Goal: Obtain resource: Download file/media

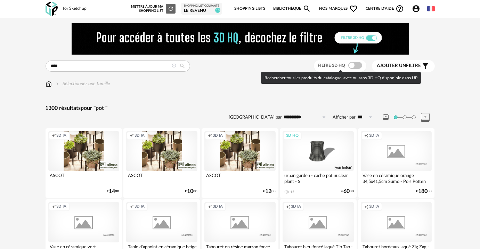
click at [357, 65] on span at bounding box center [356, 65] width 14 height 7
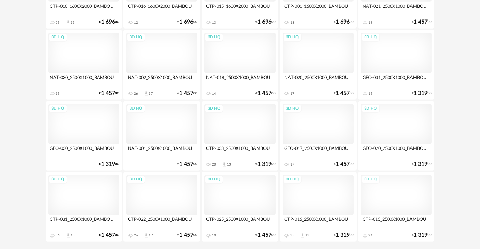
scroll to position [1344, 0]
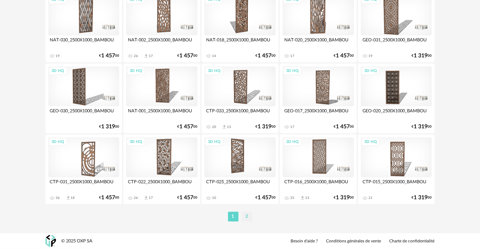
click at [246, 213] on li "2" at bounding box center [247, 217] width 10 height 10
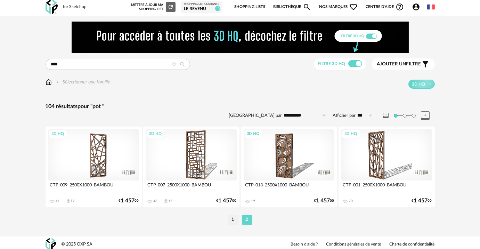
scroll to position [5, 0]
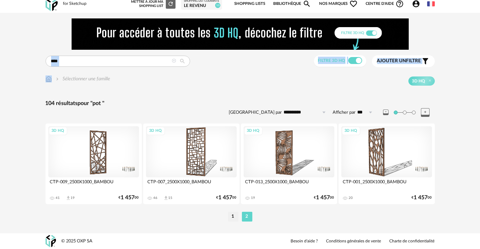
drag, startPoint x: 108, startPoint y: 66, endPoint x: 17, endPoint y: 65, distance: 90.5
click at [17, 65] on div "**********" at bounding box center [240, 123] width 480 height 221
click at [85, 63] on input "***" at bounding box center [118, 61] width 145 height 11
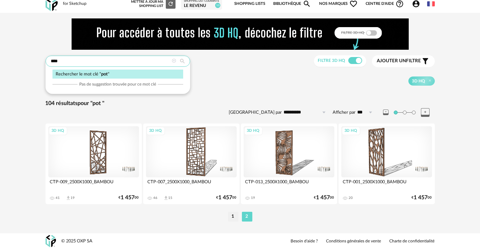
drag, startPoint x: 82, startPoint y: 60, endPoint x: 43, endPoint y: 59, distance: 38.3
click at [43, 59] on div "**********" at bounding box center [240, 125] width 401 height 215
type input "****"
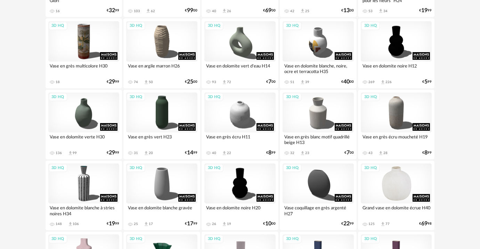
scroll to position [195, 0]
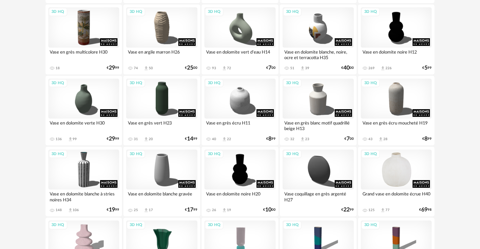
click at [389, 180] on div "3D HQ" at bounding box center [396, 170] width 71 height 40
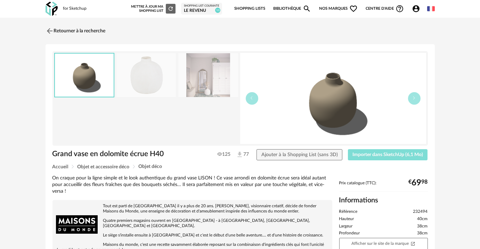
click at [375, 152] on span "Importer dans SketchUp (6,1 Mo)" at bounding box center [388, 154] width 71 height 5
click at [61, 29] on link "Retourner à la recherche" at bounding box center [74, 30] width 60 height 15
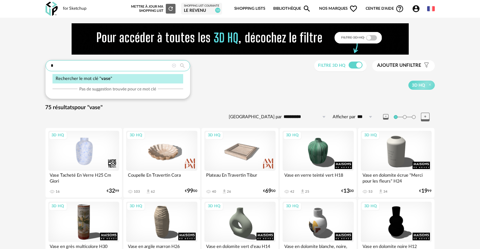
drag, startPoint x: 74, startPoint y: 69, endPoint x: 11, endPoint y: 59, distance: 63.4
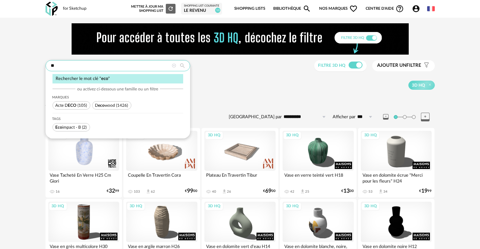
type input "*"
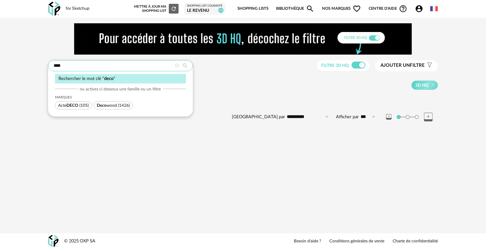
type input "****"
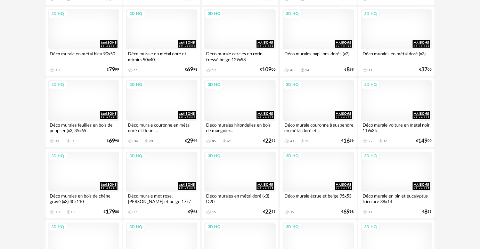
scroll to position [474, 0]
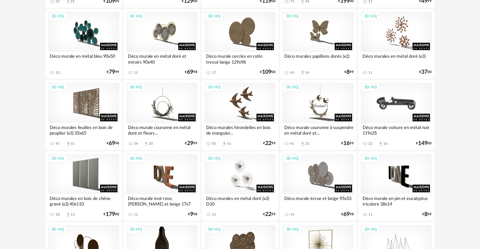
click at [399, 118] on div "3D HQ" at bounding box center [396, 103] width 71 height 40
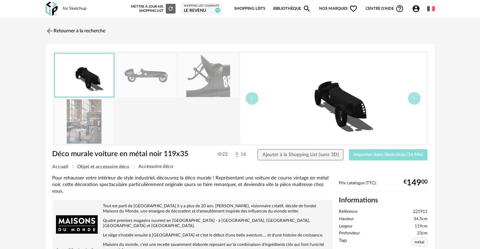
click at [401, 156] on span "Importer dans SketchUp (16 Mo)" at bounding box center [389, 154] width 70 height 5
click at [65, 27] on link "Retourner à la recherche" at bounding box center [74, 30] width 60 height 15
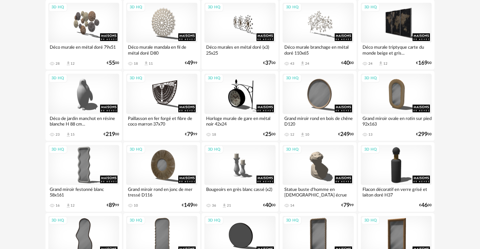
scroll to position [885, 0]
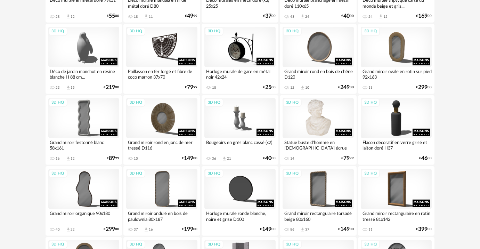
click at [319, 104] on div "3D HQ" at bounding box center [318, 118] width 71 height 40
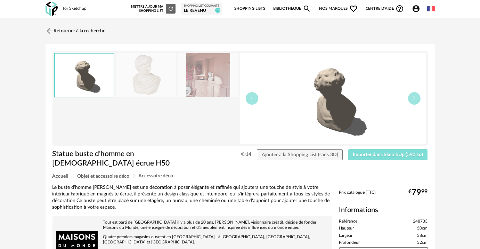
click at [376, 155] on span "Importer dans SketchUp (590 ko)" at bounding box center [388, 154] width 70 height 5
click at [58, 33] on link "Retourner à la recherche" at bounding box center [74, 30] width 60 height 15
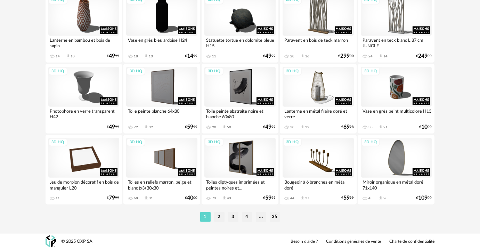
scroll to position [1343, 0]
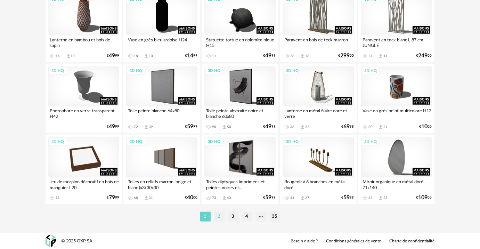
click at [220, 213] on li "2" at bounding box center [219, 217] width 10 height 10
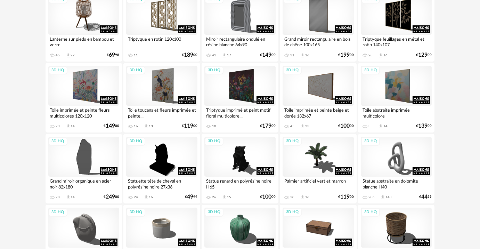
scroll to position [285, 0]
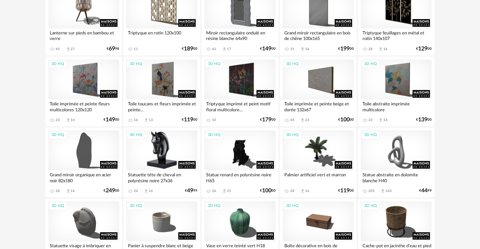
click at [154, 156] on div "3D HQ" at bounding box center [161, 150] width 71 height 40
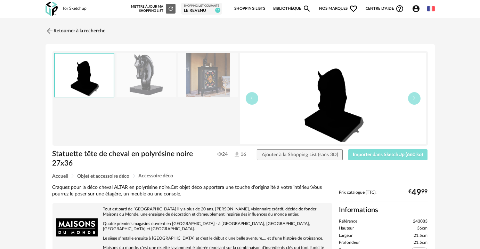
click at [376, 157] on button "Importer dans SketchUp (660 ko)" at bounding box center [389, 154] width 80 height 11
click at [67, 33] on link "Retourner à la recherche" at bounding box center [74, 30] width 60 height 15
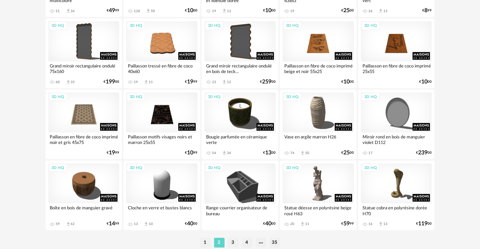
scroll to position [1343, 0]
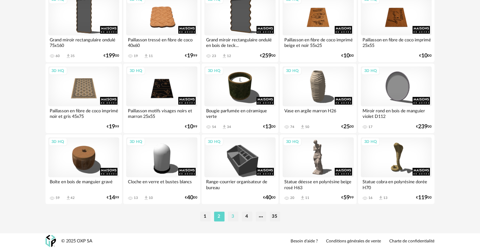
click at [231, 218] on li "3" at bounding box center [233, 217] width 10 height 10
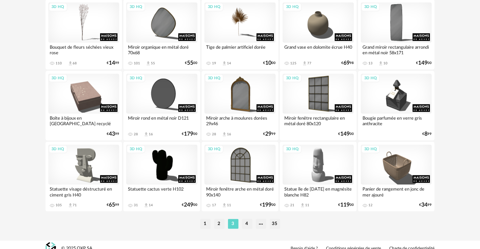
scroll to position [1343, 0]
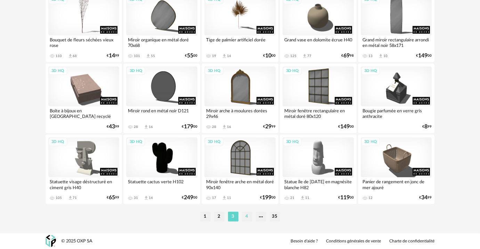
click at [246, 215] on li "4" at bounding box center [247, 217] width 10 height 10
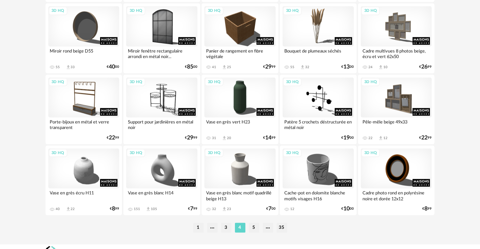
scroll to position [1343, 0]
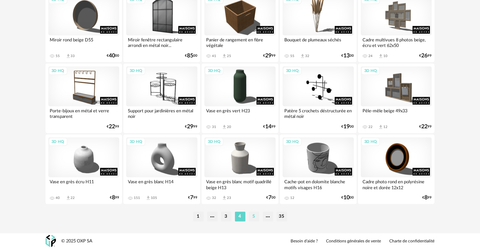
click at [260, 214] on ul "1 3 4 5 35" at bounding box center [240, 217] width 97 height 10
click at [258, 215] on li "5" at bounding box center [254, 217] width 10 height 10
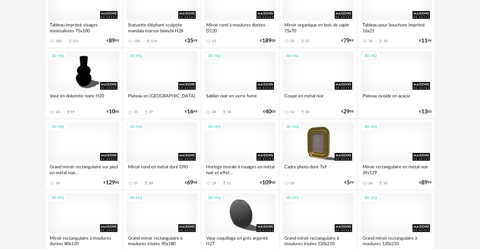
scroll to position [696, 0]
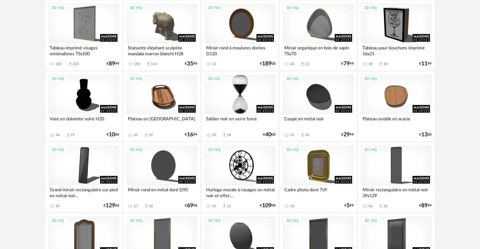
click at [241, 99] on div "3D HQ" at bounding box center [240, 94] width 71 height 40
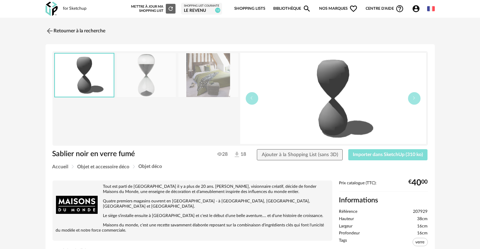
click at [374, 151] on button "Importer dans SketchUp (310 ko)" at bounding box center [389, 154] width 80 height 11
click at [86, 31] on link "Retourner à la recherche" at bounding box center [74, 30] width 60 height 15
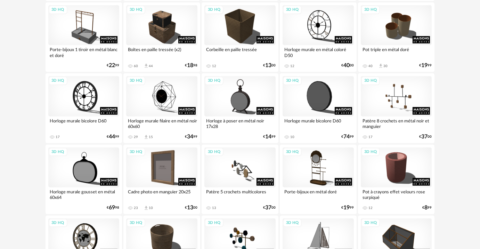
scroll to position [1265, 0]
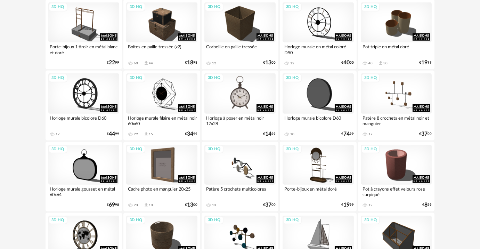
click at [236, 101] on div "3D HQ" at bounding box center [240, 93] width 71 height 40
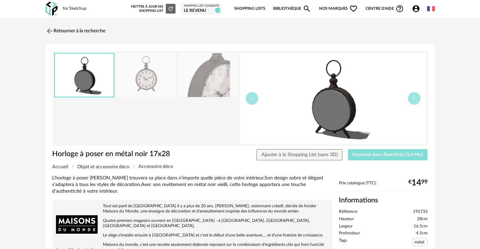
click at [358, 158] on button "Importer dans SketchUp (1,4 Mo)" at bounding box center [388, 154] width 80 height 11
click at [46, 30] on img at bounding box center [49, 31] width 10 height 10
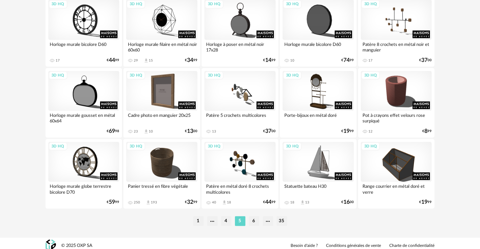
scroll to position [1343, 0]
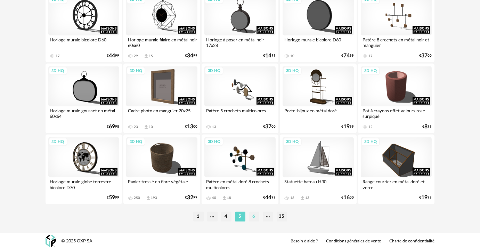
click at [251, 217] on li "6" at bounding box center [254, 217] width 10 height 10
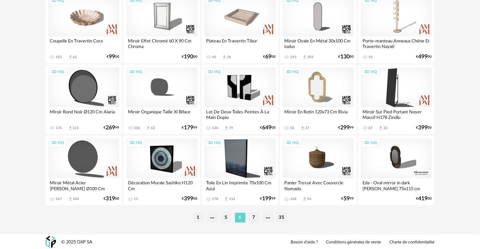
scroll to position [1343, 0]
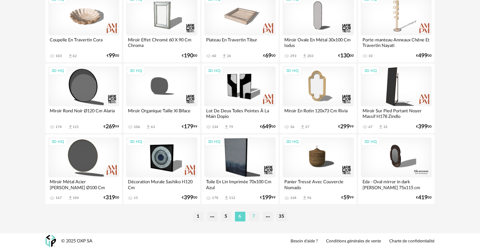
click at [254, 215] on li "7" at bounding box center [254, 217] width 10 height 10
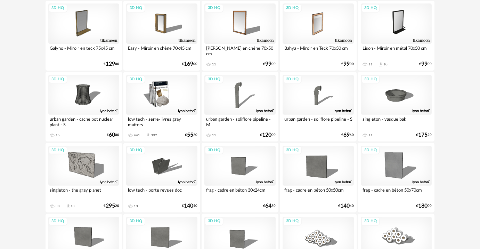
scroll to position [601, 0]
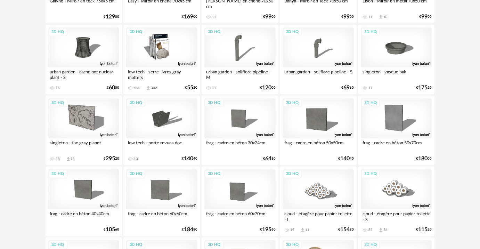
click at [150, 54] on div "3D HQ" at bounding box center [161, 47] width 71 height 40
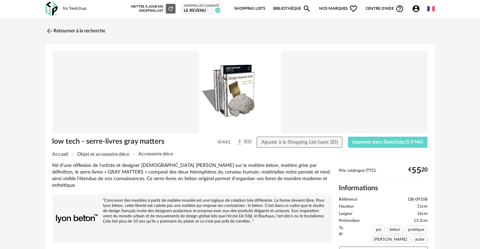
click at [370, 135] on div "low tech - serre-livres gray matters 441 302 Ajouter à la Shopping List (sans 3…" at bounding box center [241, 210] width 390 height 332
click at [370, 137] on button "Importer dans SketchUp (5,9 Mo)" at bounding box center [388, 142] width 80 height 11
click at [96, 33] on link "Retourner à la recherche" at bounding box center [74, 30] width 60 height 15
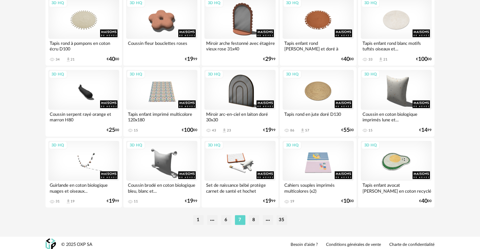
scroll to position [1343, 0]
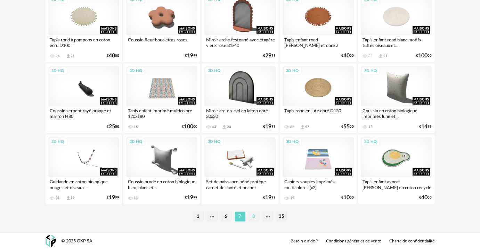
click at [255, 218] on li "8" at bounding box center [254, 217] width 10 height 10
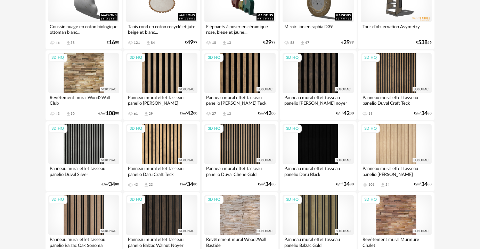
scroll to position [221, 0]
